Goal: Navigation & Orientation: Go to known website

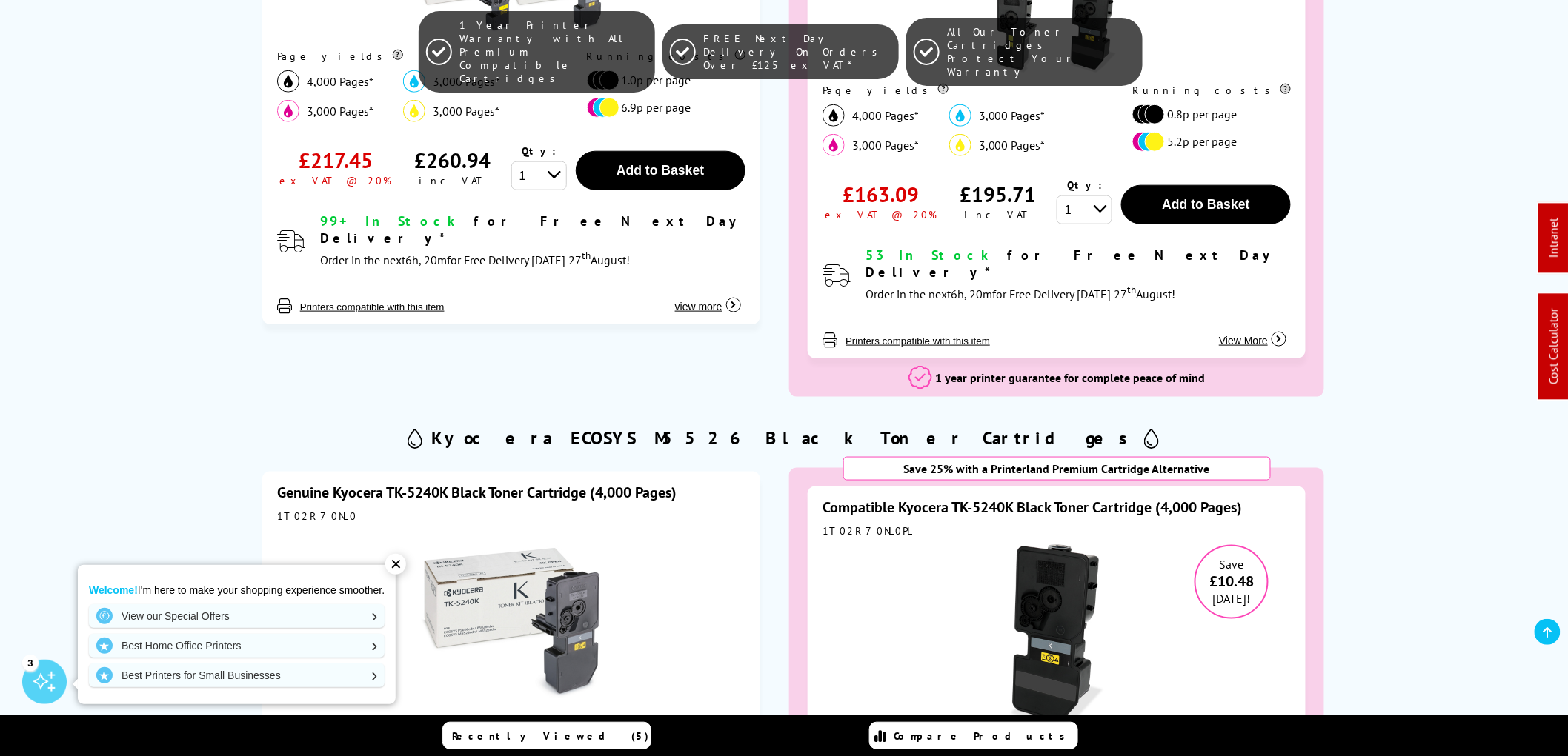
scroll to position [988, 0]
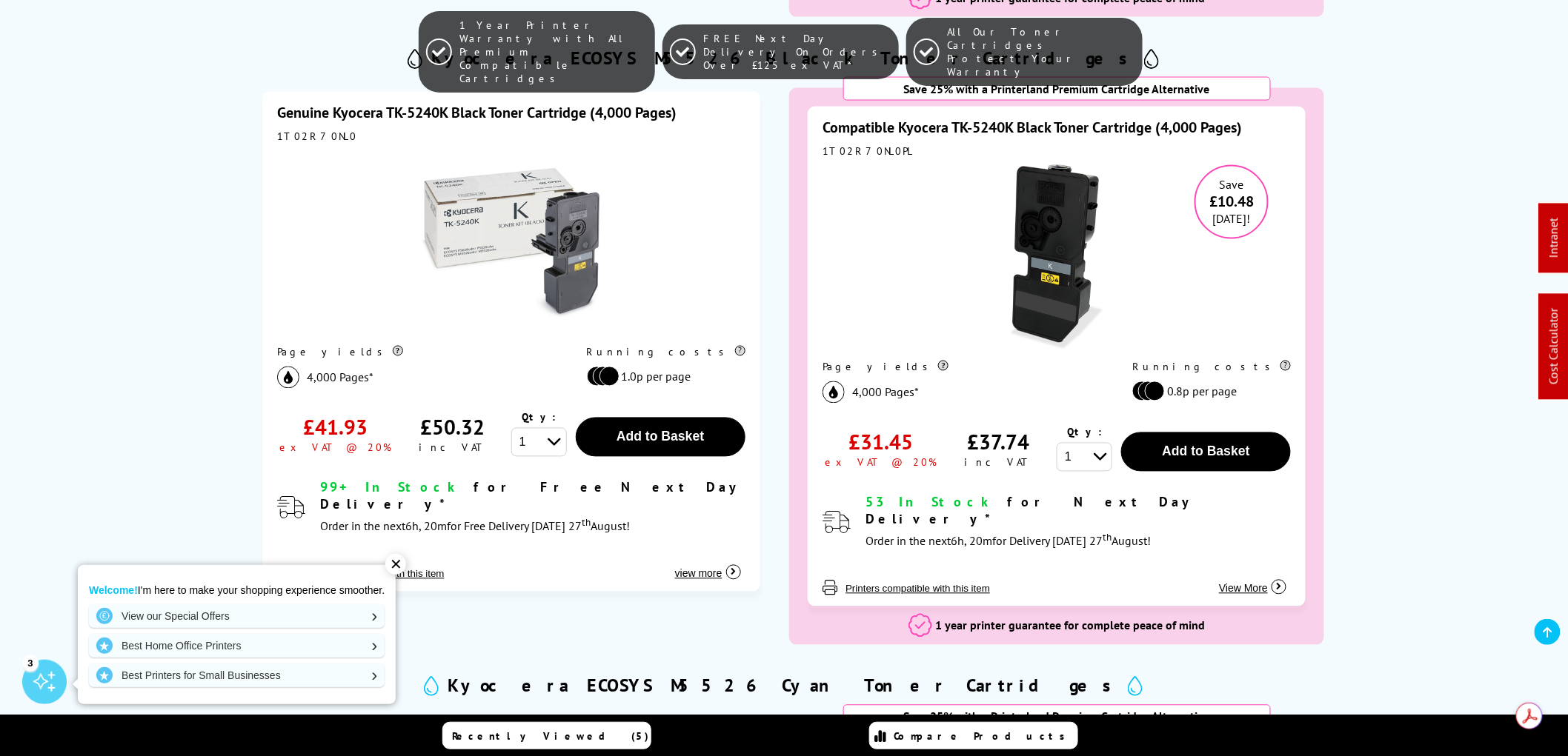
click at [400, 561] on div "✕" at bounding box center [396, 565] width 21 height 21
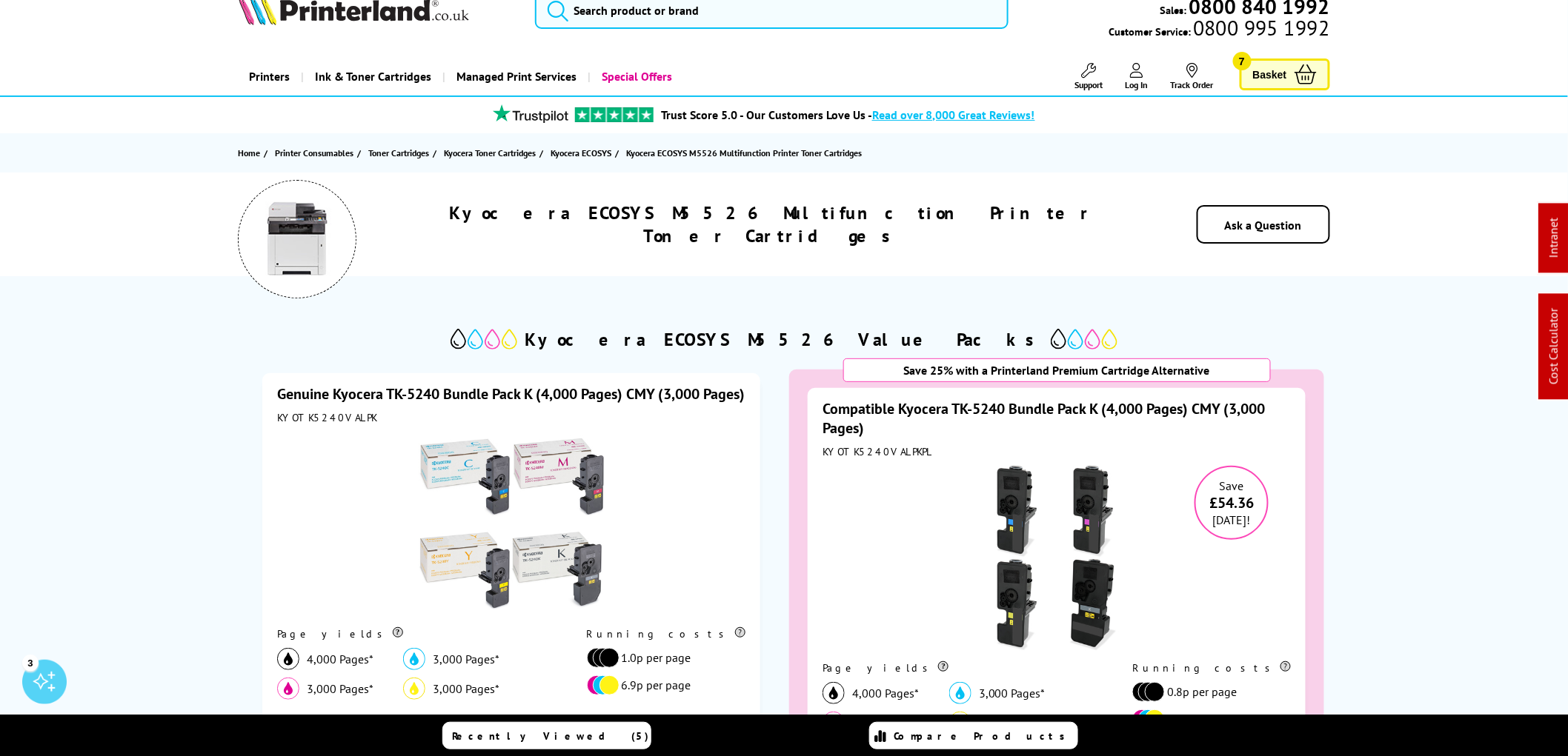
scroll to position [0, 0]
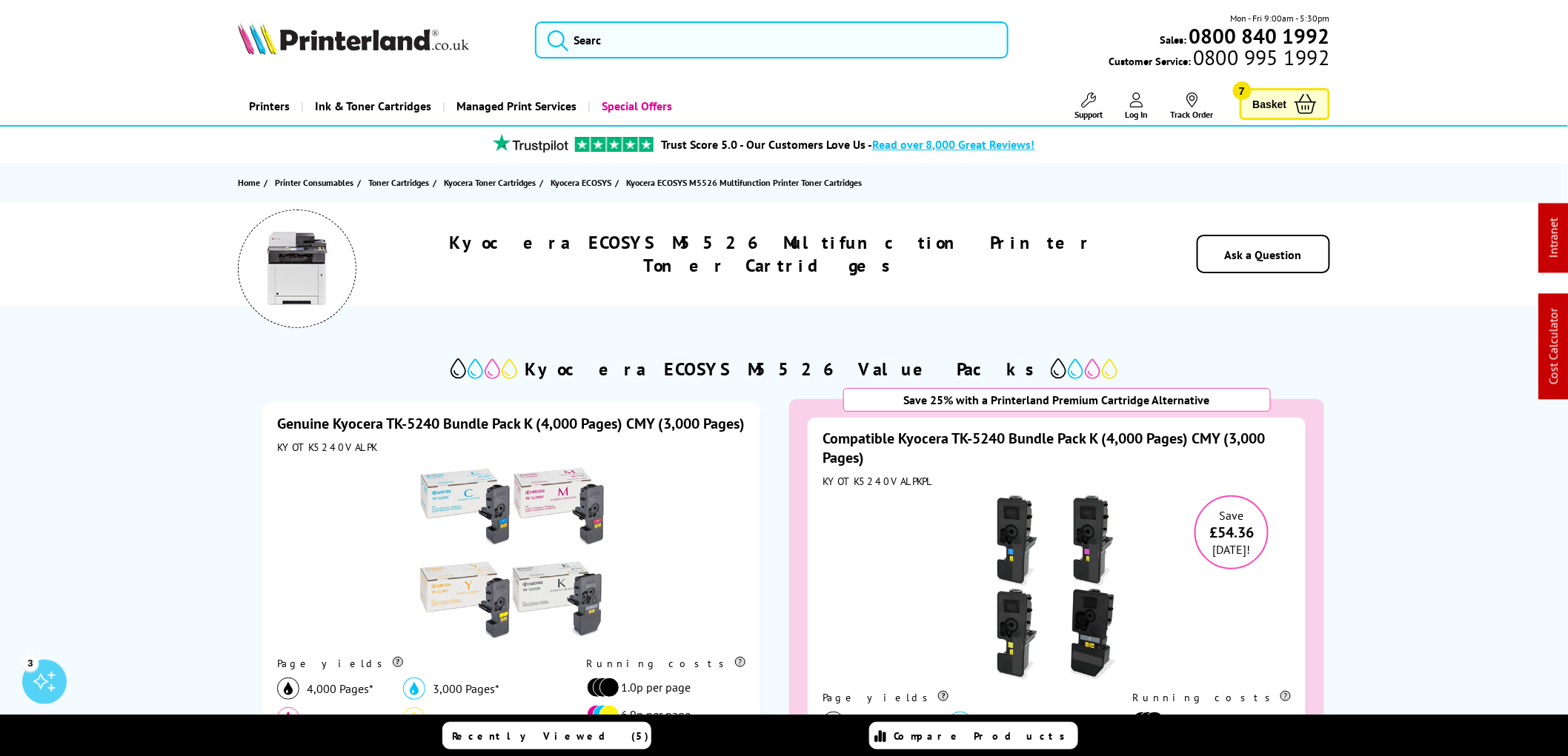
click at [338, 38] on img at bounding box center [353, 39] width 231 height 33
